Goal: Communication & Community: Ask a question

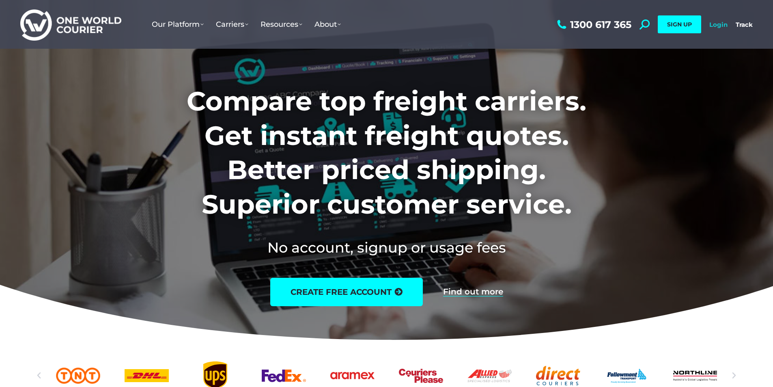
click at [713, 24] on link "Login" at bounding box center [718, 25] width 18 height 8
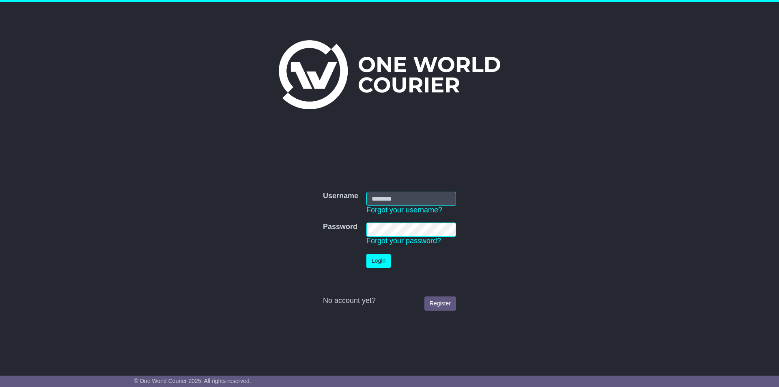
type input "**********"
click at [386, 260] on button "Login" at bounding box center [378, 261] width 24 height 14
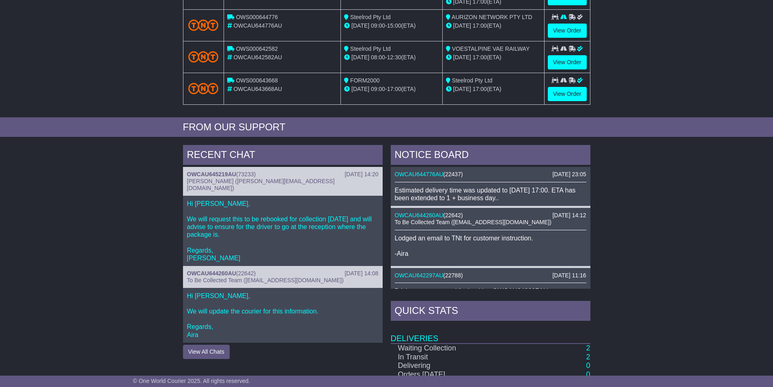
scroll to position [203, 0]
click at [234, 172] on link "OWCAU645219AU" at bounding box center [211, 173] width 49 height 6
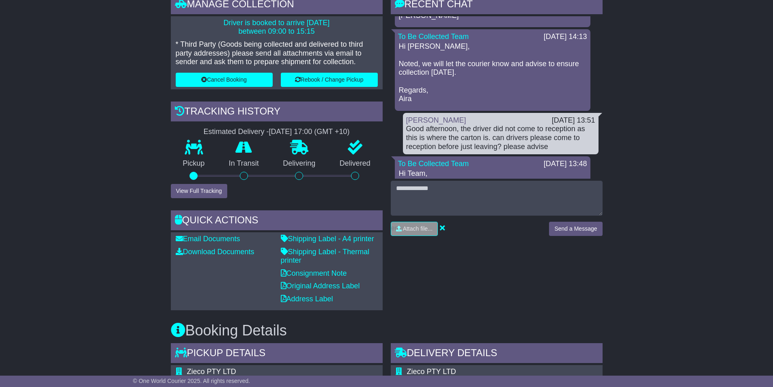
scroll to position [162, 0]
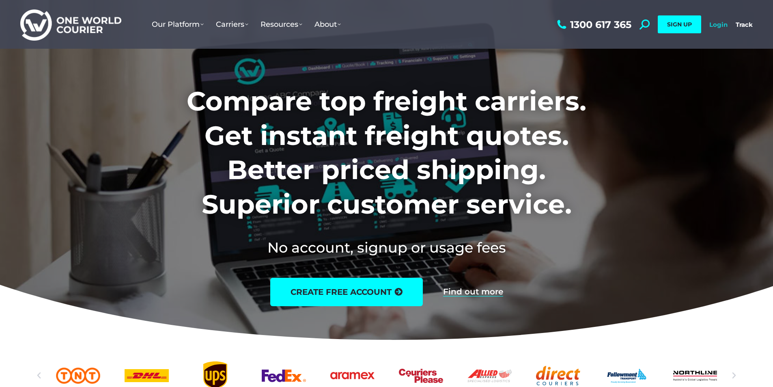
click at [714, 26] on link "Login" at bounding box center [718, 25] width 18 height 8
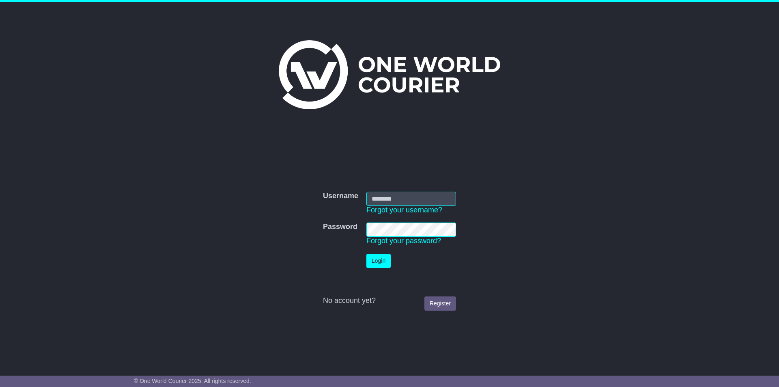
type input "**********"
click at [378, 257] on button "Login" at bounding box center [378, 261] width 24 height 14
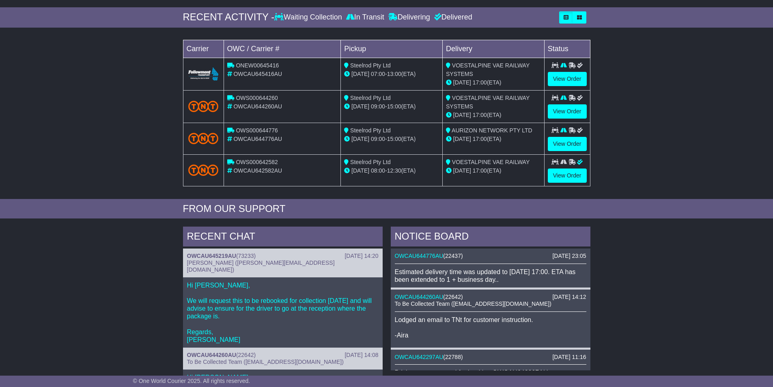
scroll to position [243, 0]
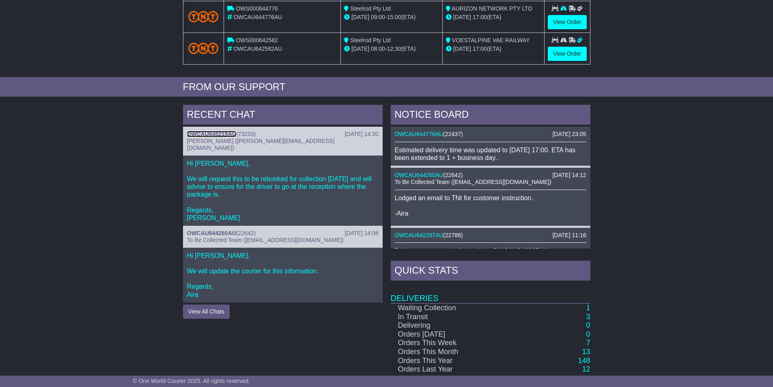
click at [222, 133] on link "OWCAU645219AU" at bounding box center [211, 134] width 49 height 6
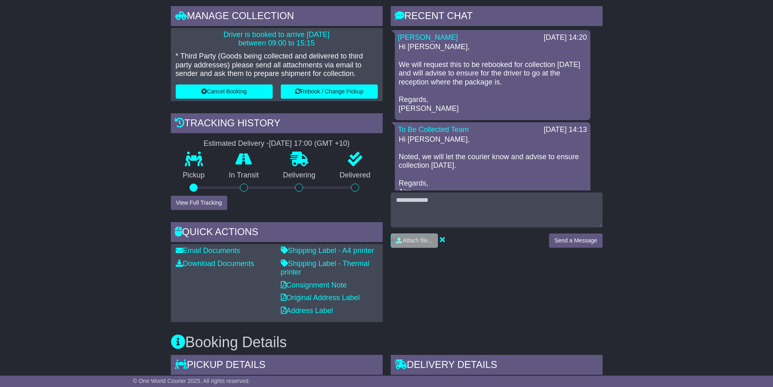
scroll to position [223, 0]
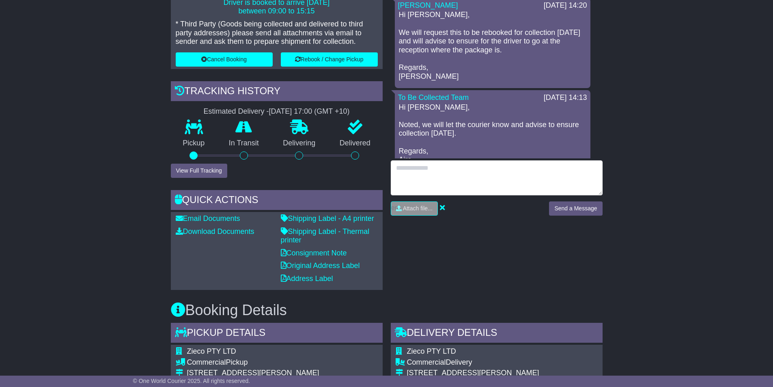
click at [441, 176] on textarea at bounding box center [497, 177] width 212 height 35
type textarea "*"
type textarea "**********"
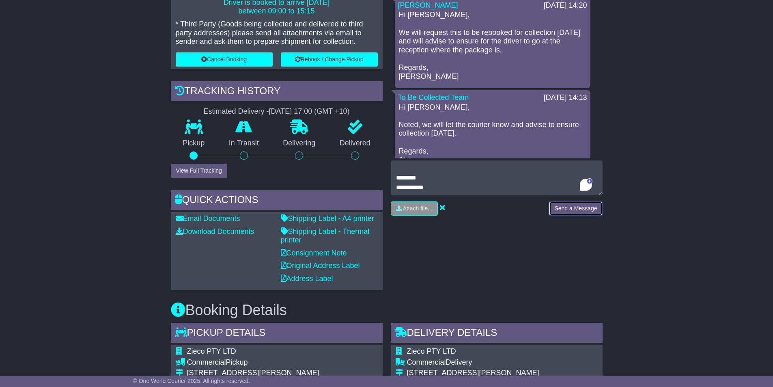
click at [566, 210] on button "Send a Message" at bounding box center [575, 208] width 53 height 14
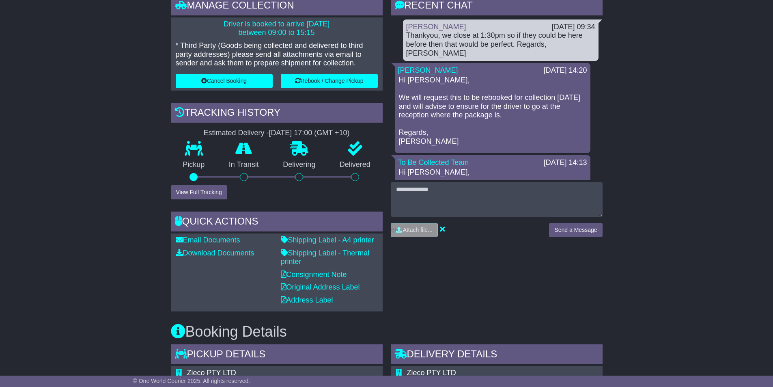
scroll to position [183, 0]
